Goal: Transaction & Acquisition: Register for event/course

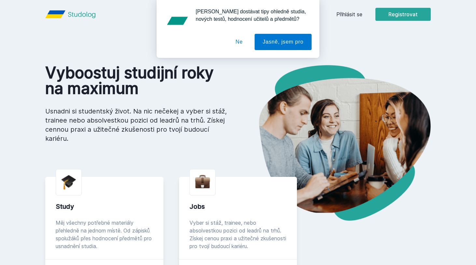
click at [352, 15] on div "[PERSON_NAME] dostávat tipy ohledně studia, nových testů, hodnocení učitelů a p…" at bounding box center [238, 29] width 476 height 58
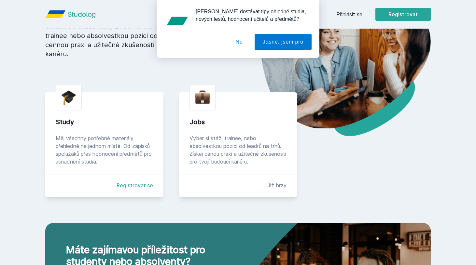
scroll to position [101, 0]
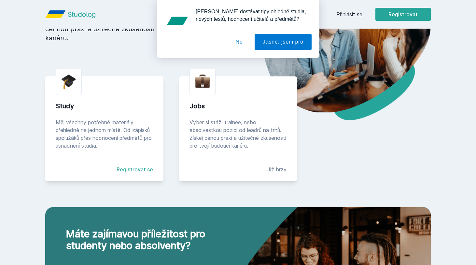
click at [126, 170] on link "Registrovat se" at bounding box center [135, 170] width 36 height 8
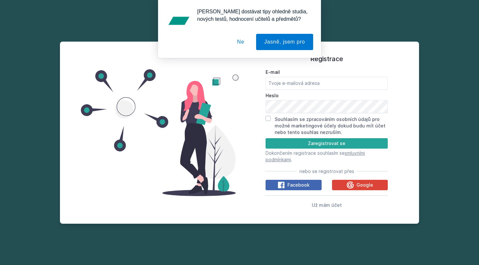
click at [241, 42] on button "Ne" at bounding box center [240, 42] width 23 height 16
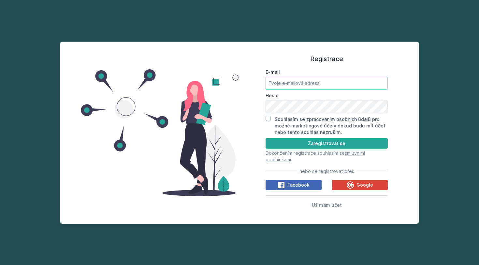
click at [308, 85] on input "E-mail" at bounding box center [326, 83] width 122 height 13
type input "[EMAIL_ADDRESS][DOMAIN_NAME]"
click at [268, 118] on input "Souhlasím se zpracováním osobních údajů pro možné marketingové účely dokud budu…" at bounding box center [267, 118] width 5 height 5
checkbox input "true"
click at [281, 145] on button "Zaregistrovat se" at bounding box center [326, 143] width 122 height 10
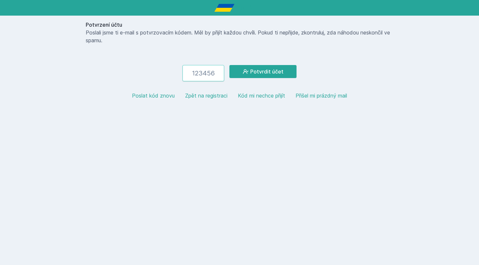
paste input "361374"
type input "361374"
click at [263, 72] on button "Potvrdit účet" at bounding box center [262, 71] width 67 height 13
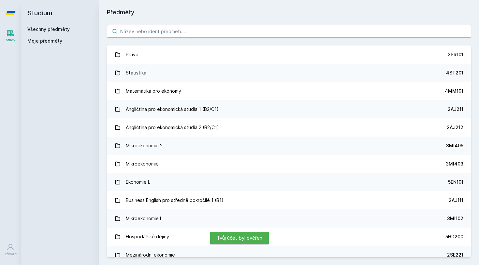
click at [260, 35] on input "search" at bounding box center [289, 31] width 364 height 13
paste input "3AM481"
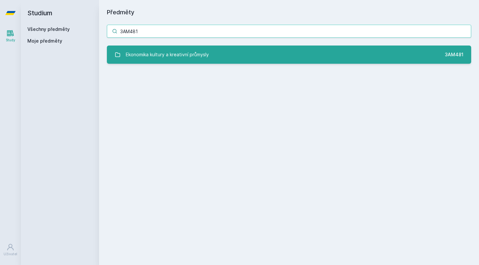
type input "3AM481"
click at [198, 50] on div "Ekonomika kultury a kreativní průmysly" at bounding box center [167, 54] width 83 height 13
